Goal: Transaction & Acquisition: Purchase product/service

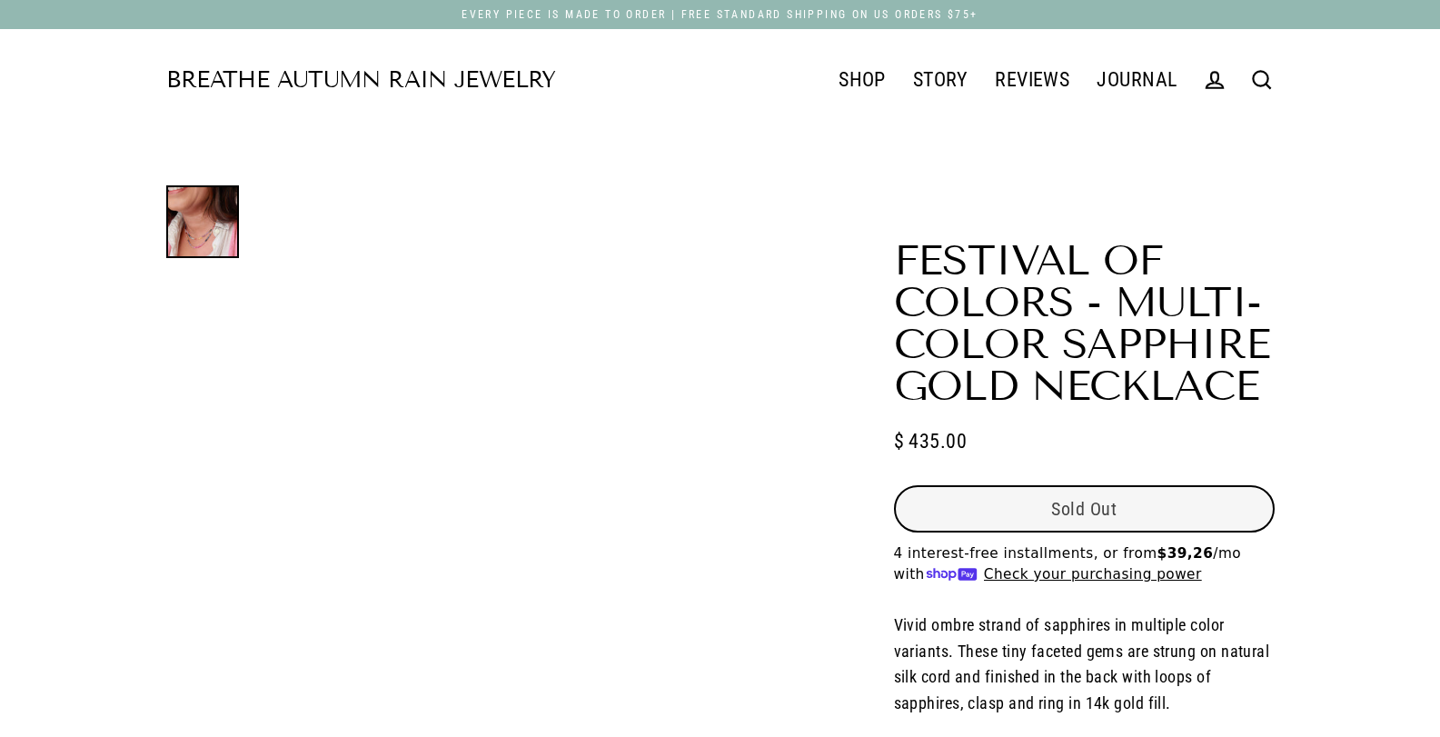
select select "3"
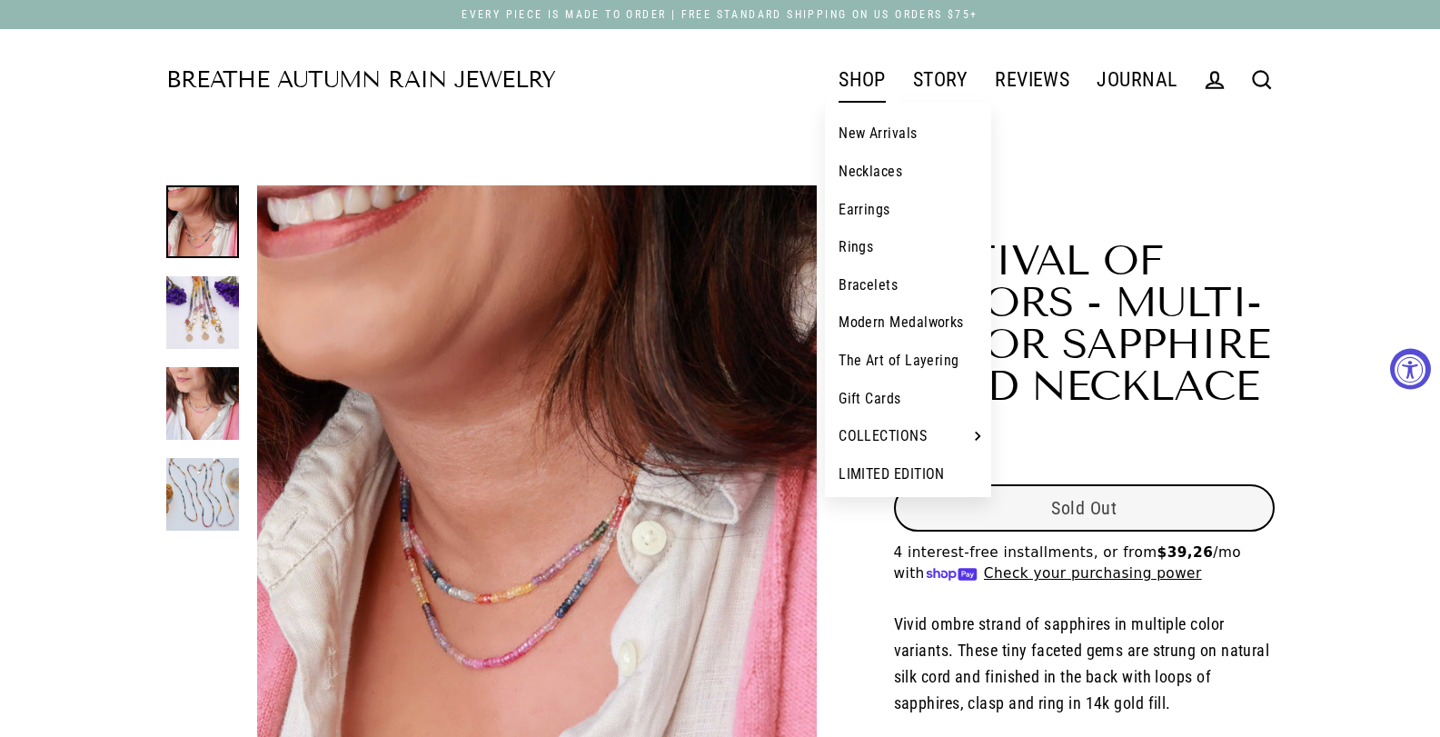
click at [710, 81] on link "SHOP" at bounding box center [862, 79] width 74 height 45
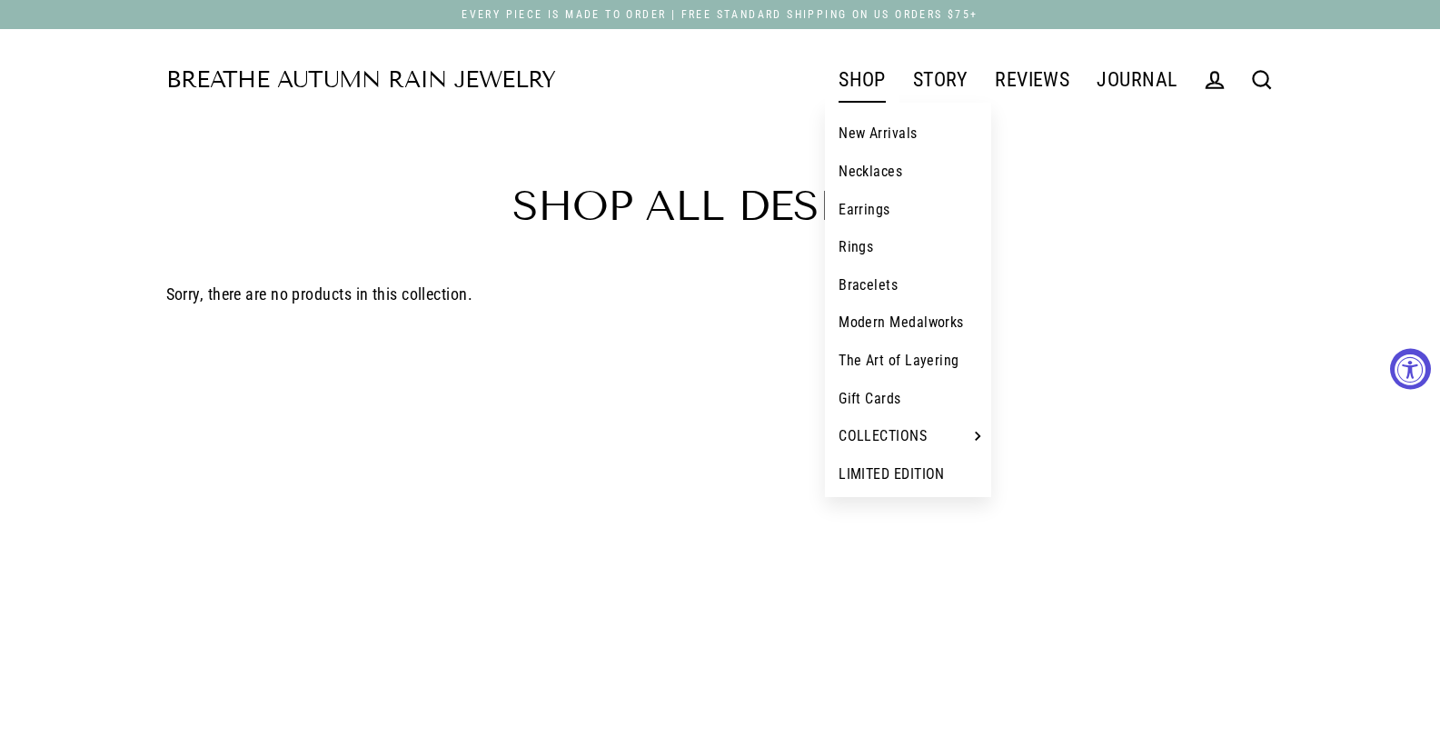
click at [873, 245] on link "Rings" at bounding box center [908, 247] width 166 height 38
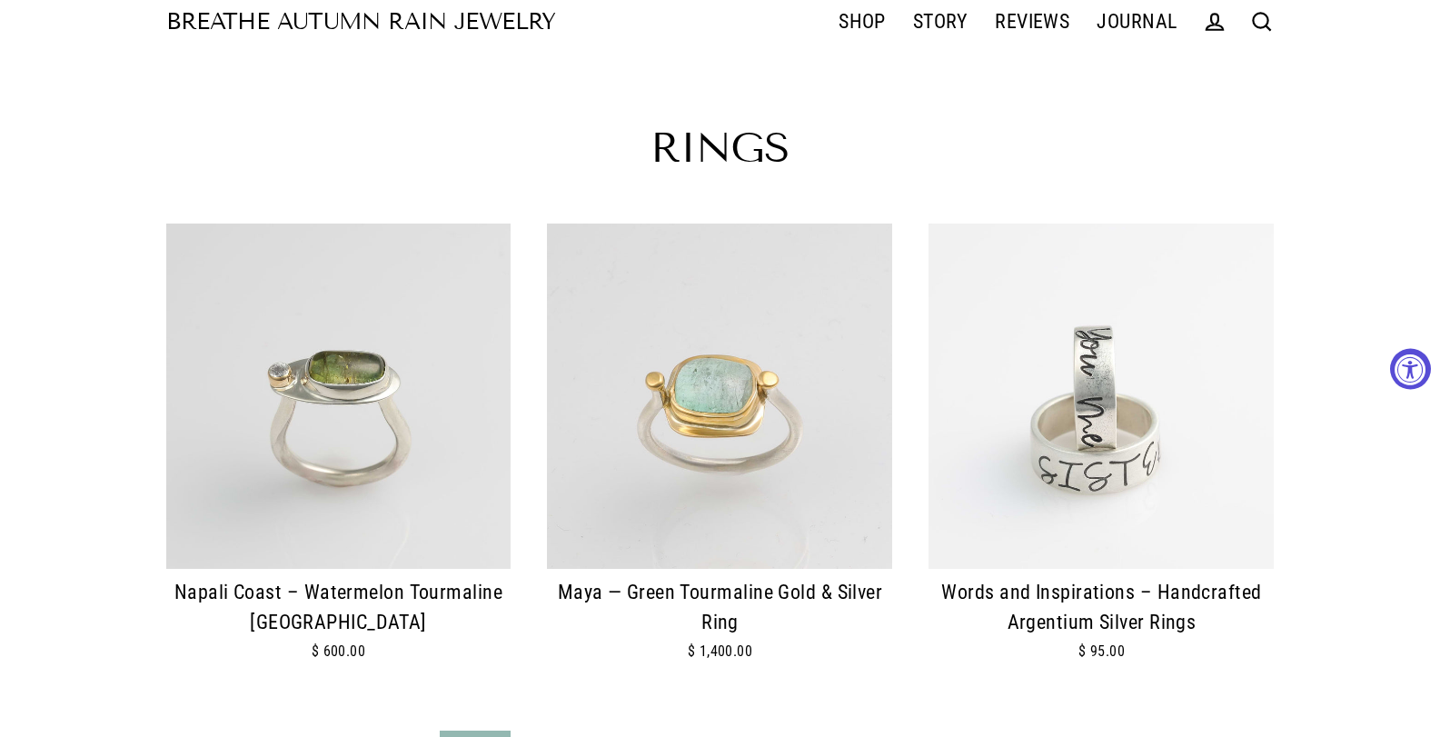
scroll to position [91, 0]
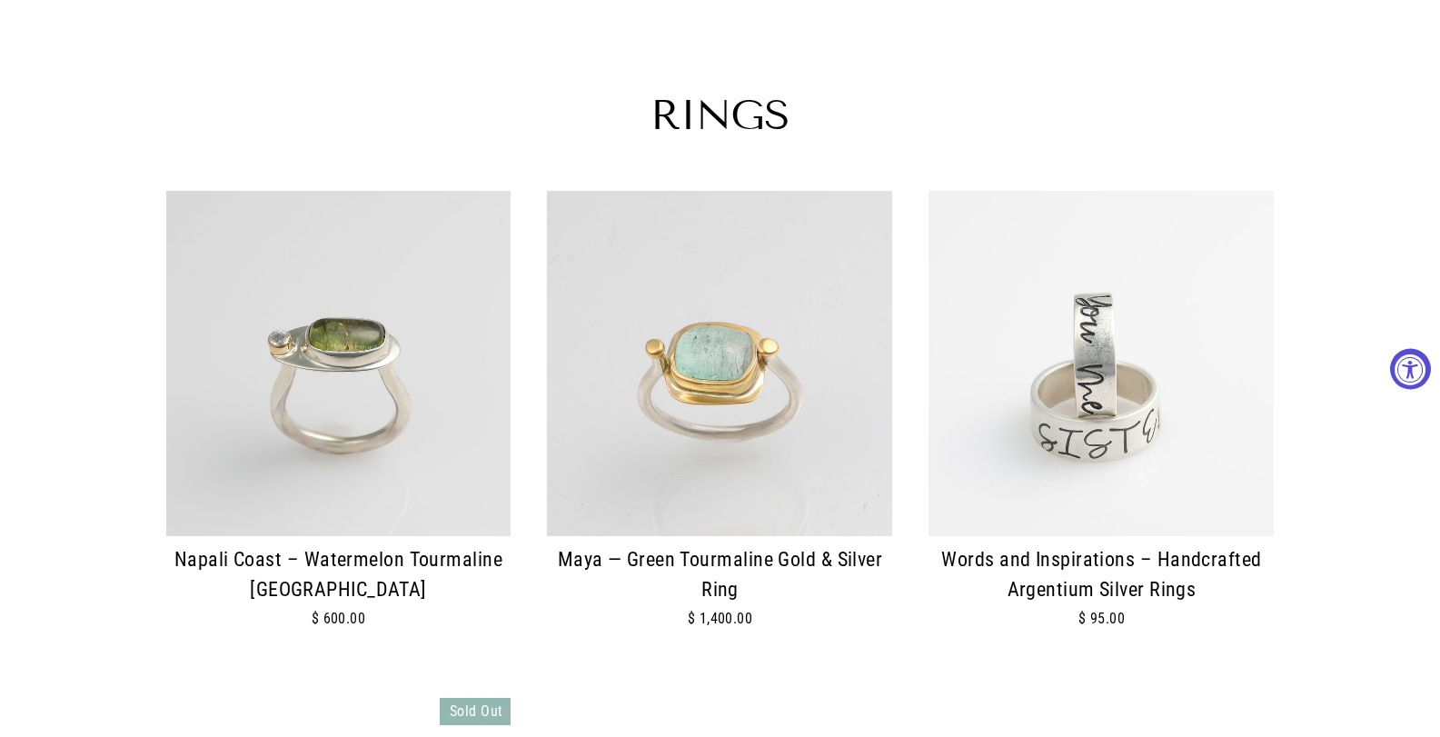
click at [672, 362] on img at bounding box center [719, 363] width 345 height 345
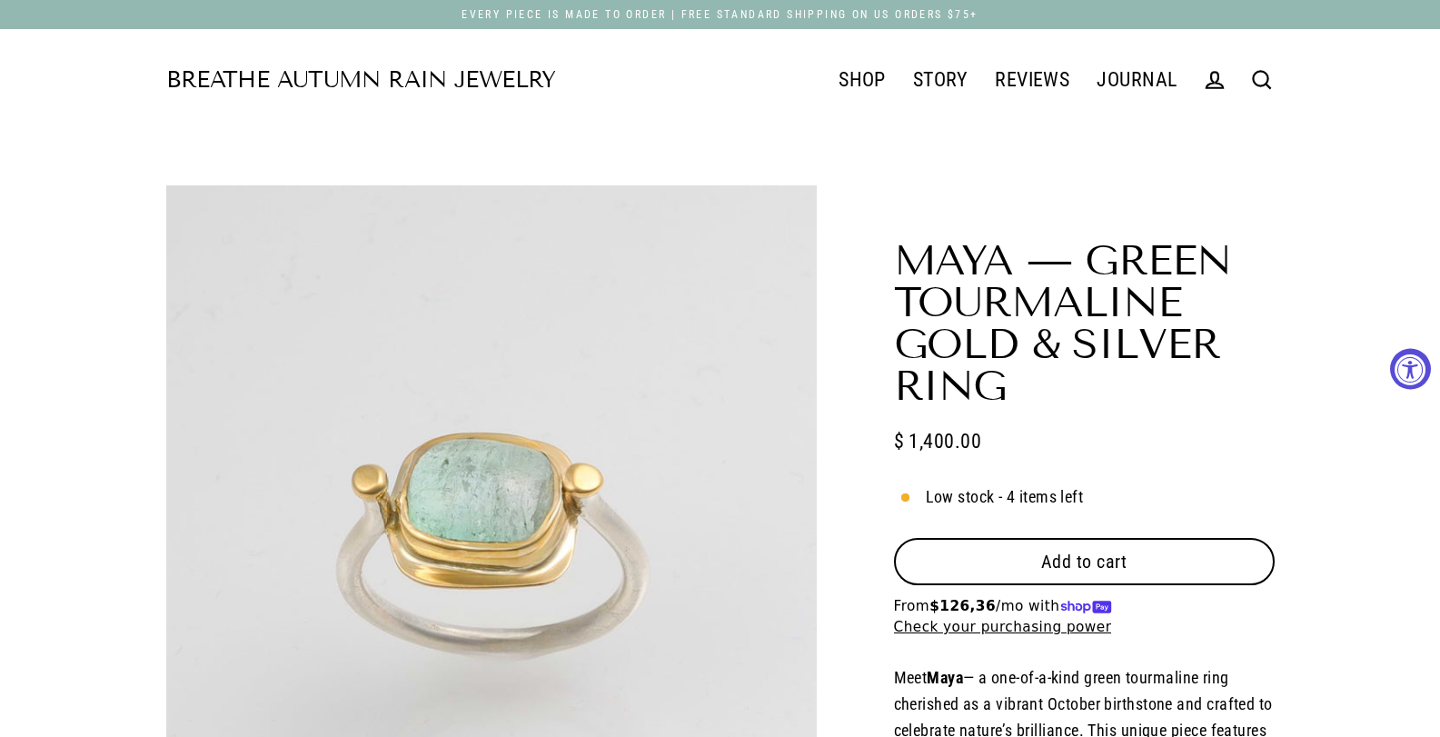
select select "3"
click at [1011, 562] on button "Add to cart" at bounding box center [1084, 561] width 381 height 47
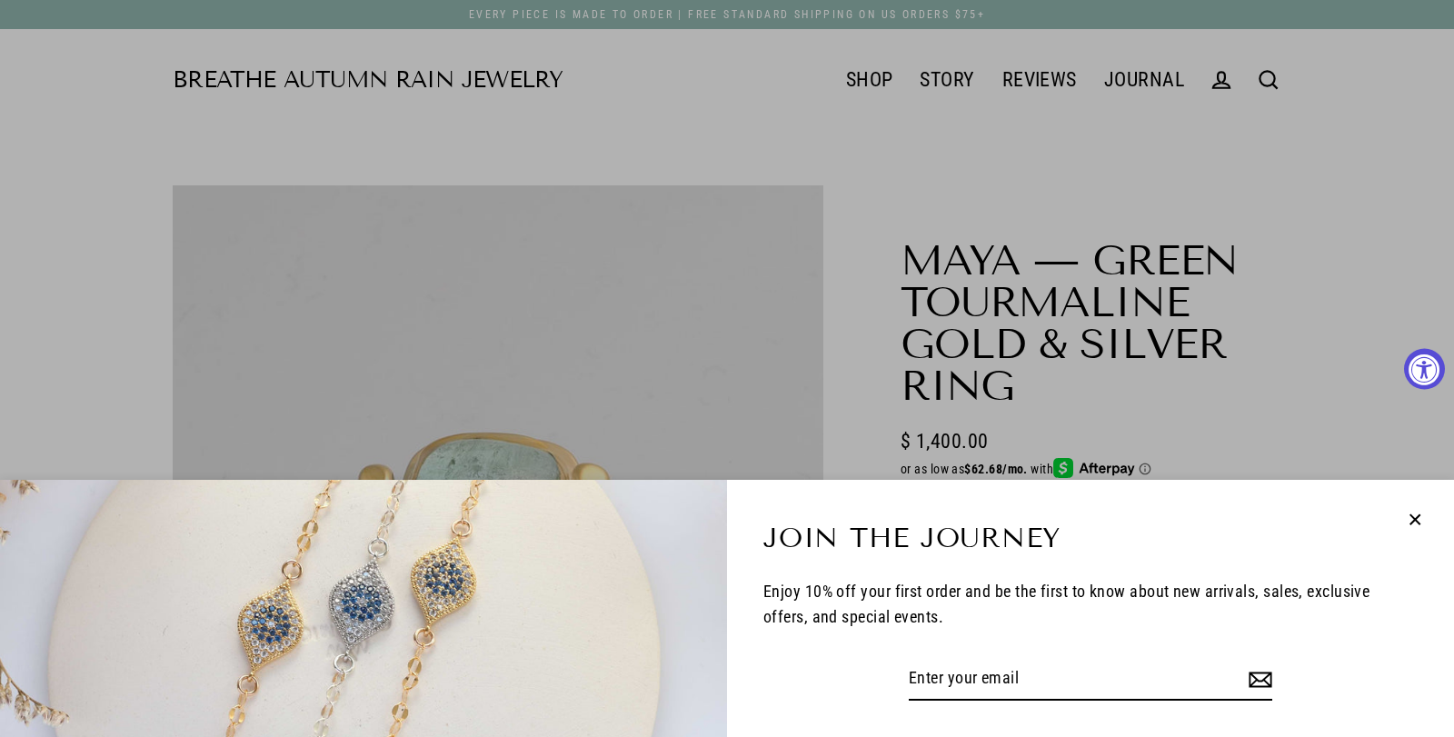
click at [1410, 517] on icon "button" at bounding box center [1415, 520] width 24 height 24
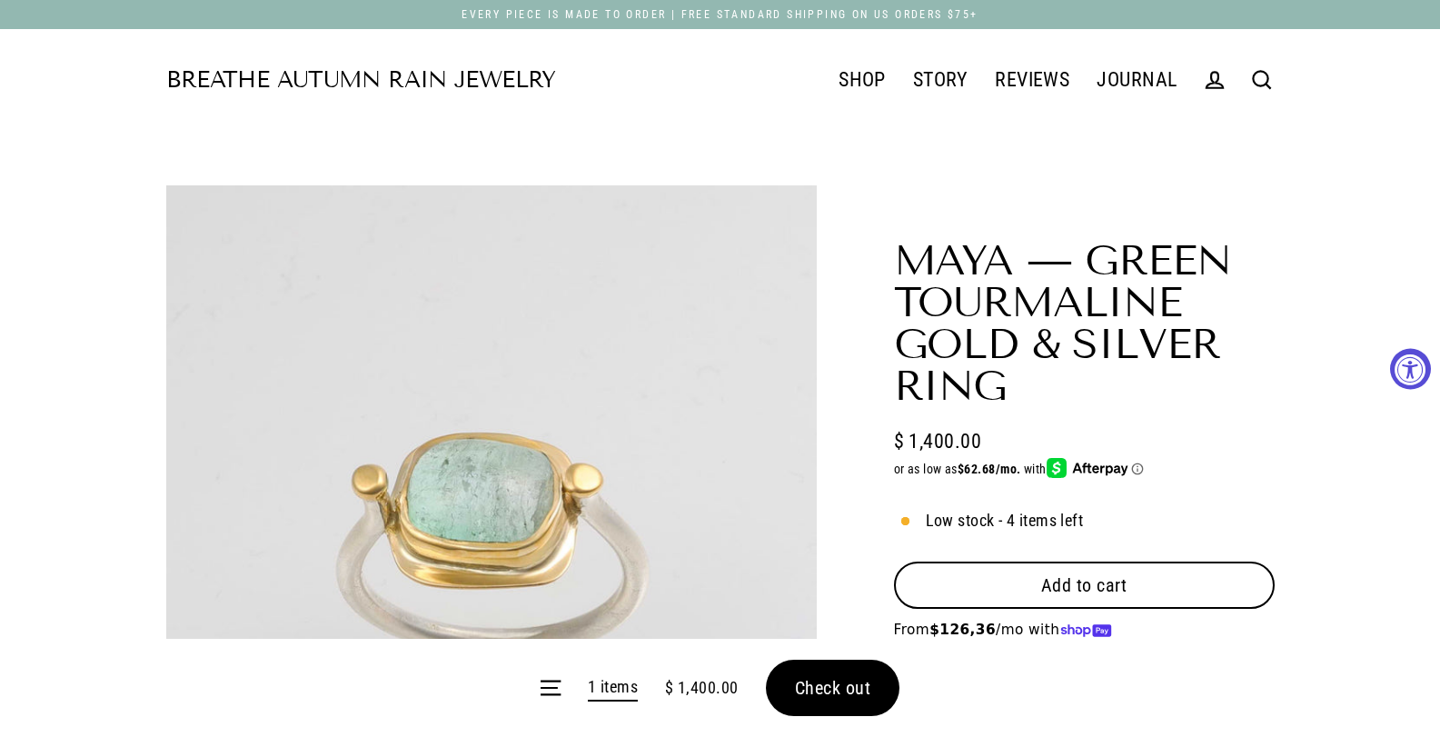
click at [839, 677] on span "Check out" at bounding box center [833, 688] width 76 height 22
